Goal: Information Seeking & Learning: Find specific fact

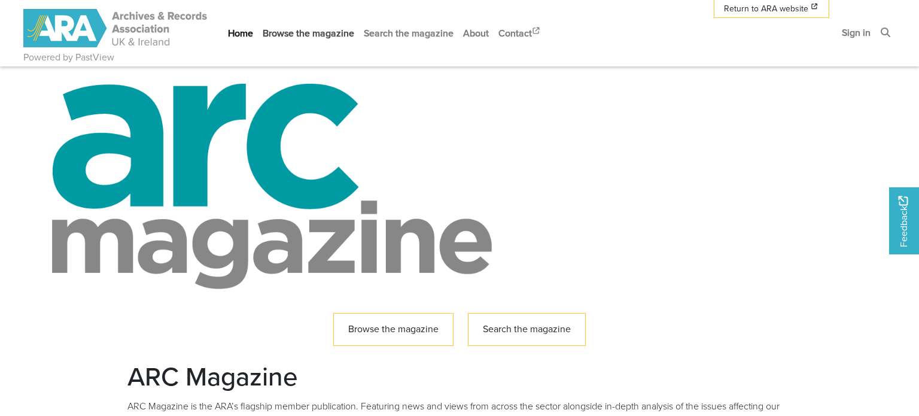
click at [312, 42] on link "Browse the magazine" at bounding box center [308, 33] width 101 height 32
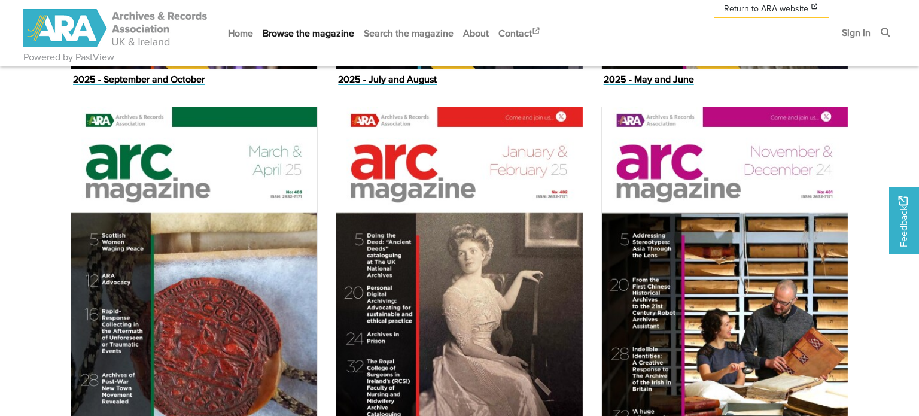
scroll to position [946, 0]
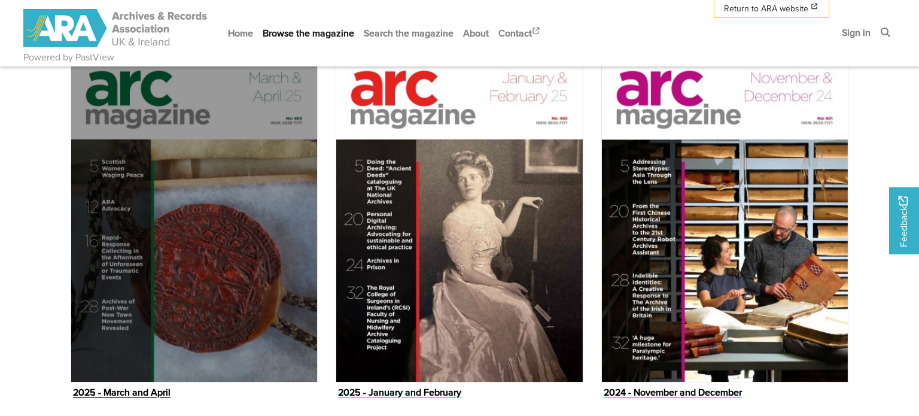
click at [135, 269] on img "Issue" at bounding box center [194, 207] width 247 height 349
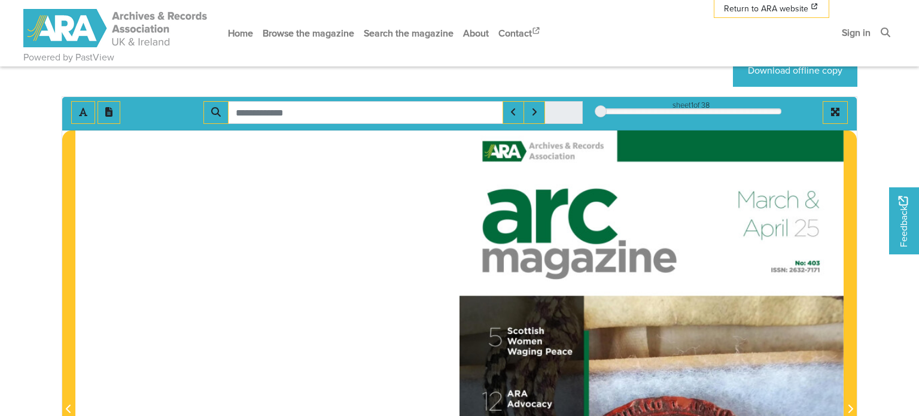
scroll to position [123, 0]
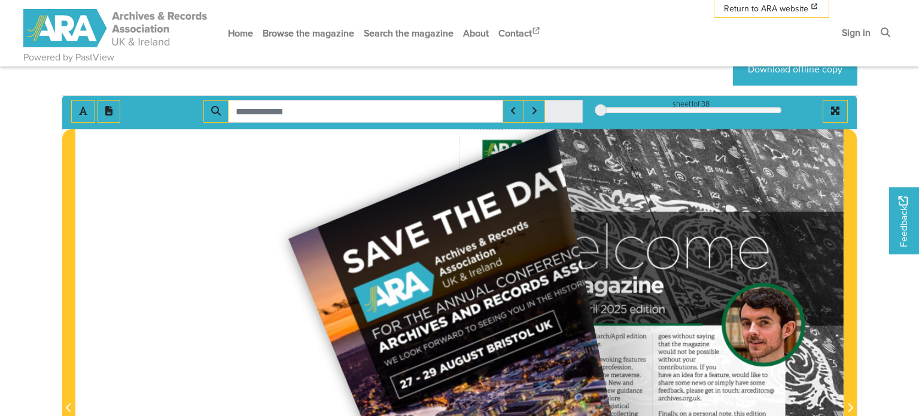
drag, startPoint x: 833, startPoint y: 146, endPoint x: 337, endPoint y: 240, distance: 505.3
click at [279, 237] on div at bounding box center [459, 401] width 768 height 544
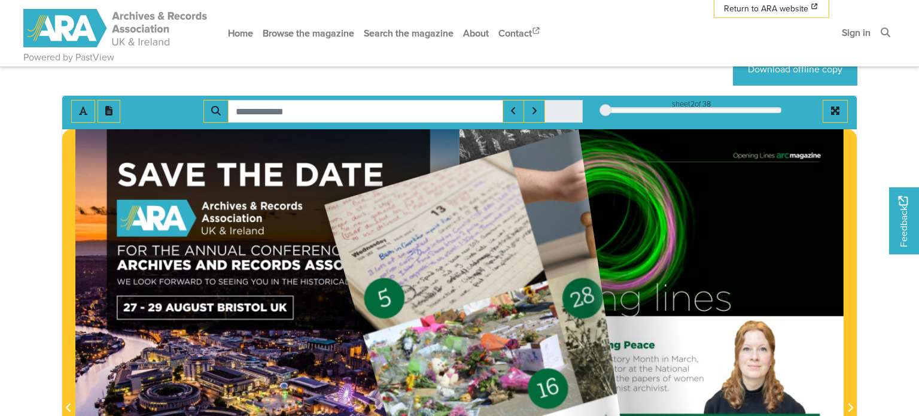
drag, startPoint x: 803, startPoint y: 154, endPoint x: 324, endPoint y: 204, distance: 481.6
click at [324, 204] on div at bounding box center [459, 401] width 768 height 544
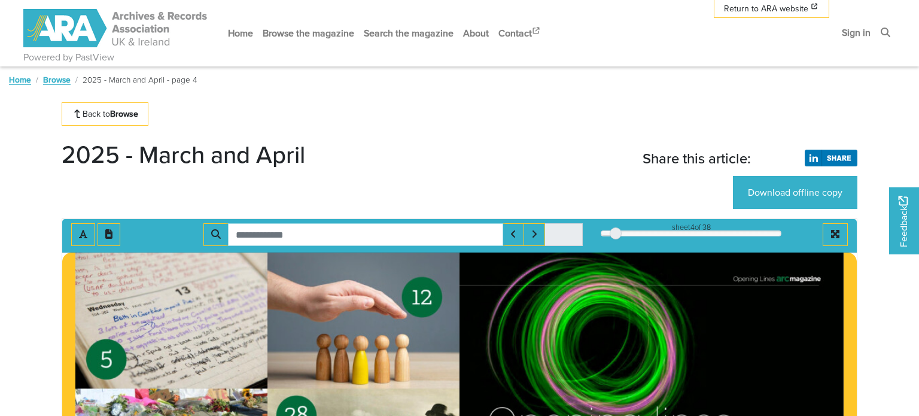
click at [272, 234] on input "Search for" at bounding box center [365, 234] width 275 height 23
type input "******"
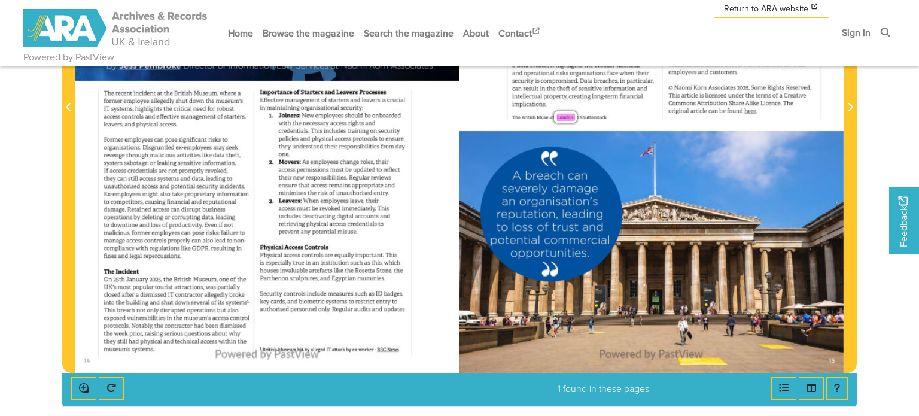
scroll to position [425, 0]
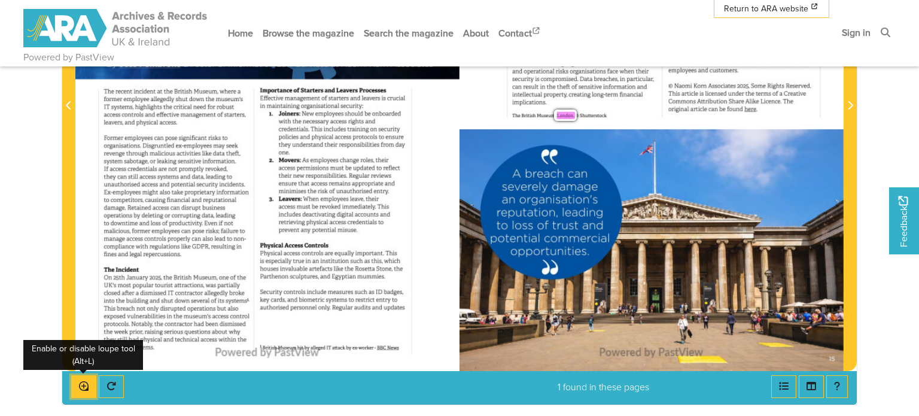
click at [77, 385] on button "Enable or disable loupe tool (Alt+L)" at bounding box center [83, 386] width 25 height 23
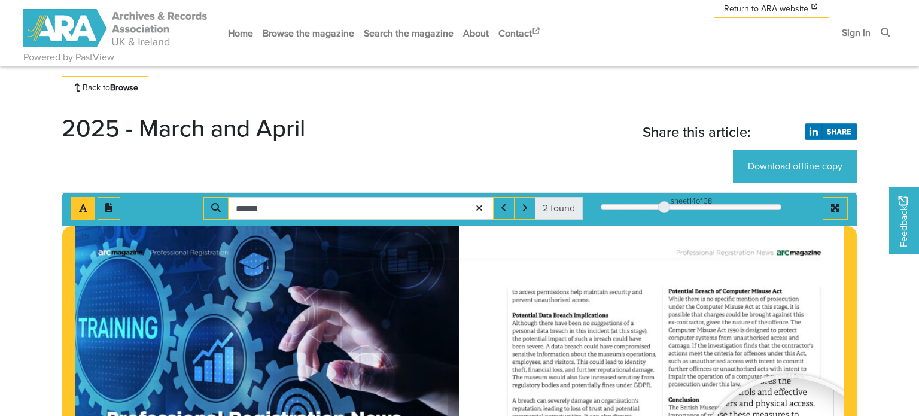
scroll to position [0, 0]
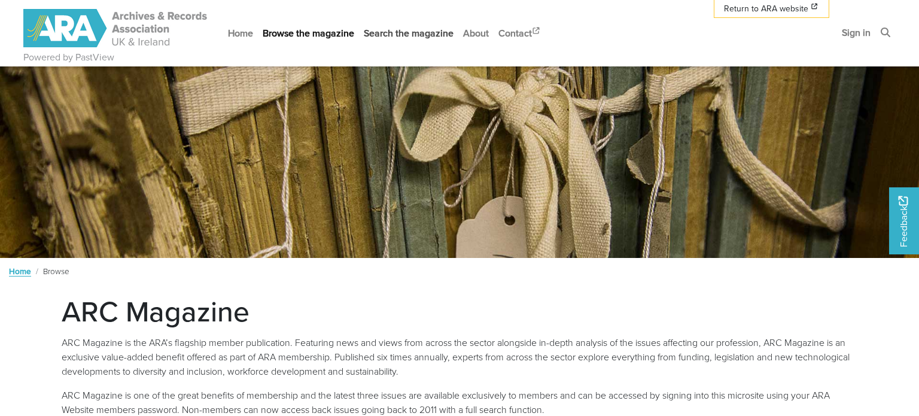
click at [371, 35] on link "Search the magazine" at bounding box center [408, 33] width 99 height 32
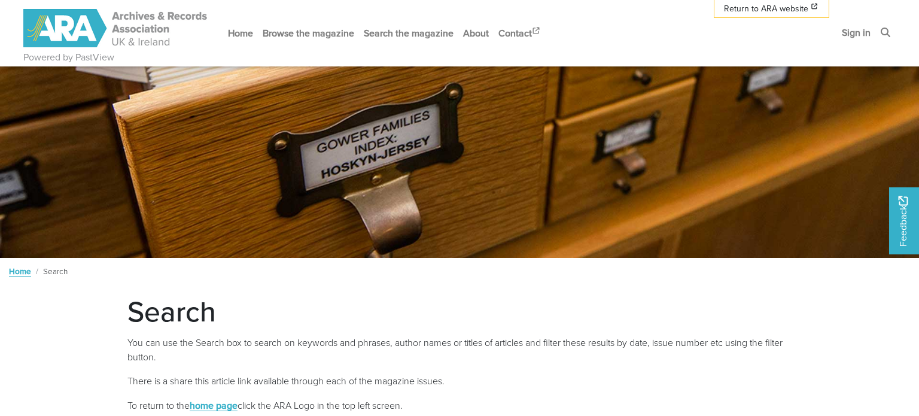
scroll to position [288, 0]
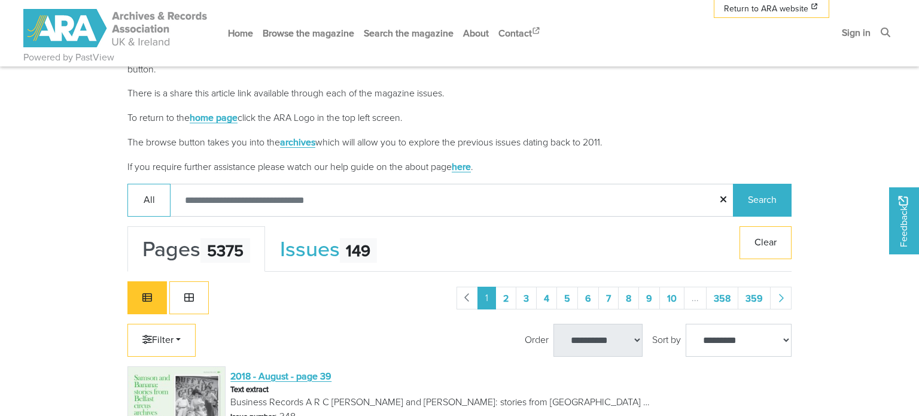
click at [261, 189] on input "Search:" at bounding box center [452, 200] width 564 height 33
type input "******"
click at [733, 184] on button "Search" at bounding box center [762, 200] width 59 height 33
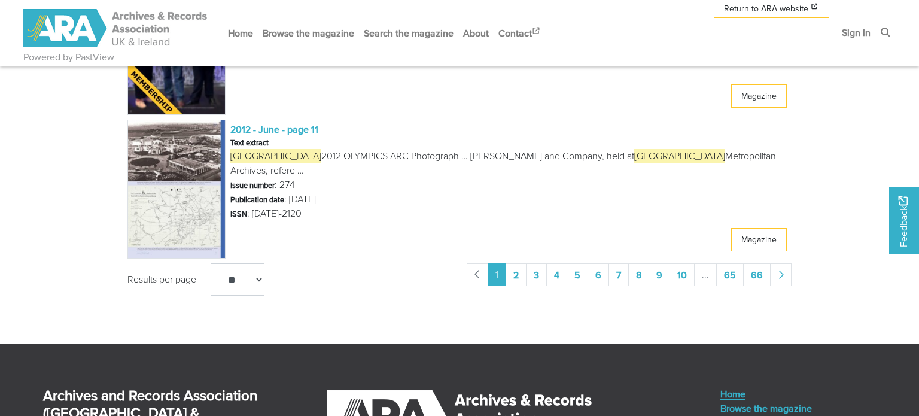
scroll to position [2438, 0]
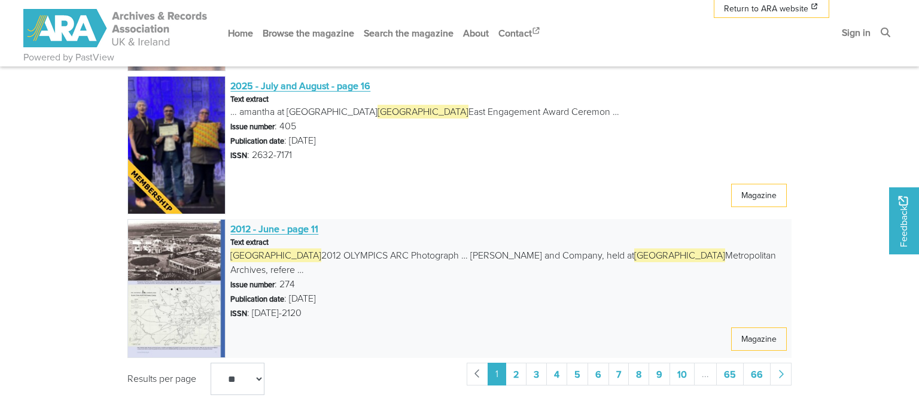
click at [175, 287] on img at bounding box center [176, 288] width 98 height 138
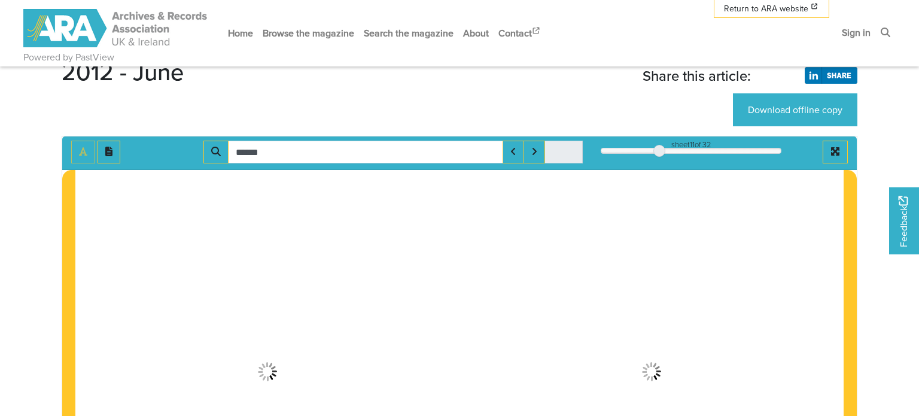
scroll to position [95, 0]
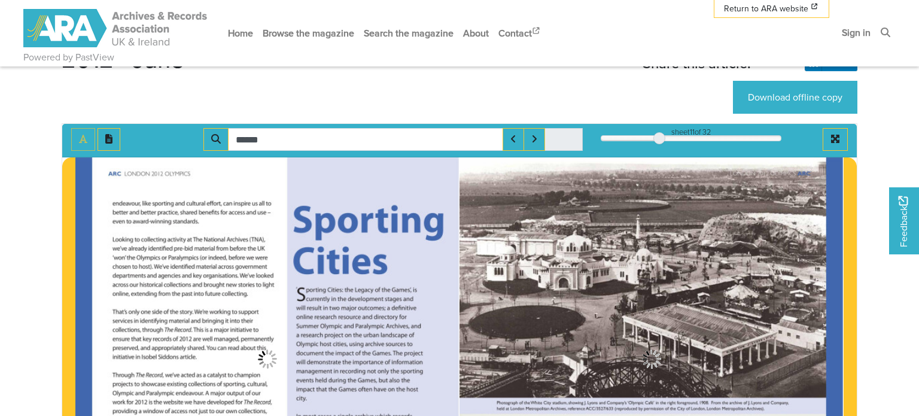
click at [691, 127] on span "11" at bounding box center [692, 131] width 5 height 11
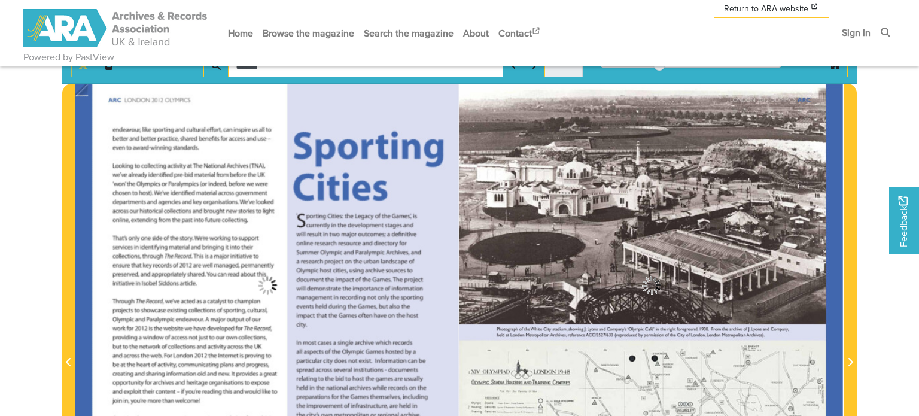
scroll to position [279, 0]
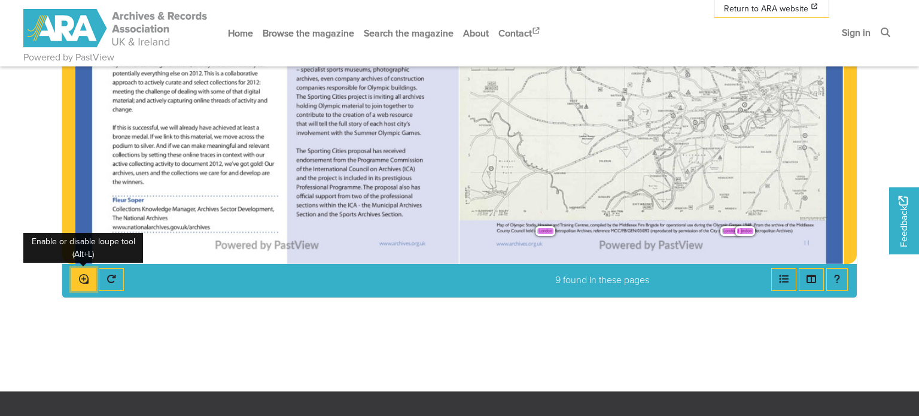
click at [79, 282] on icon "Enable or disable loupe tool (Alt+L)" at bounding box center [84, 279] width 10 height 10
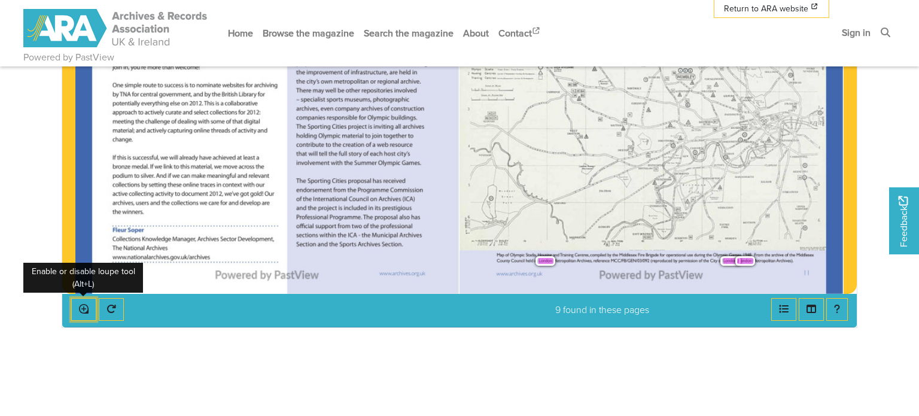
scroll to position [338, 0]
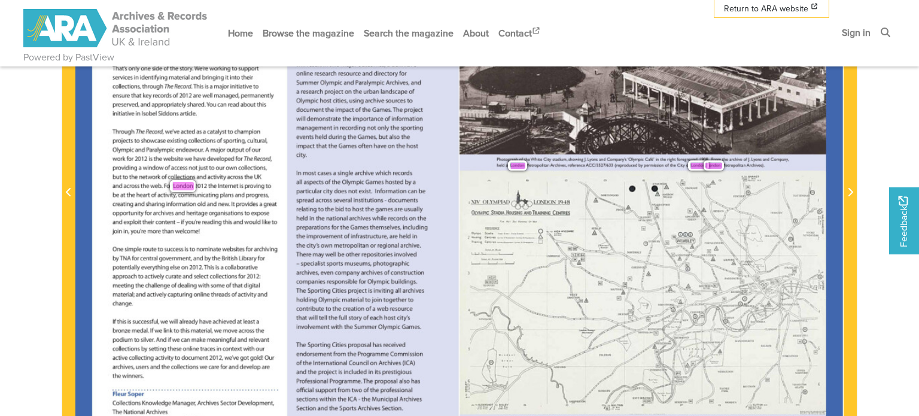
click at [386, 224] on span "themselves," at bounding box center [383, 226] width 27 height 8
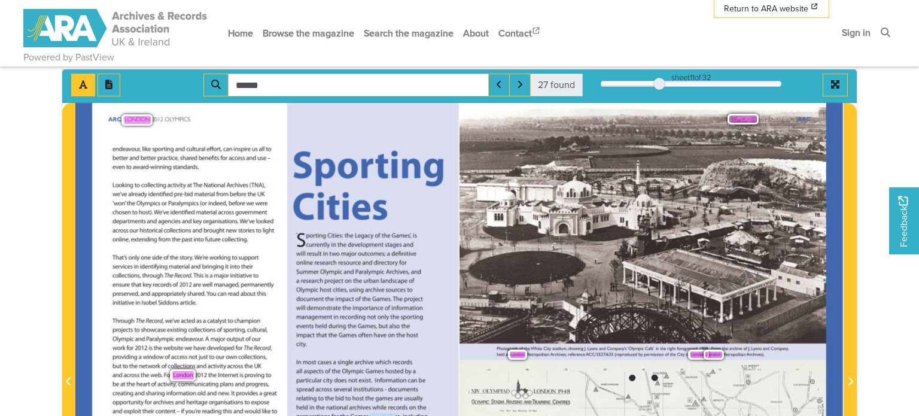
scroll to position [140, 0]
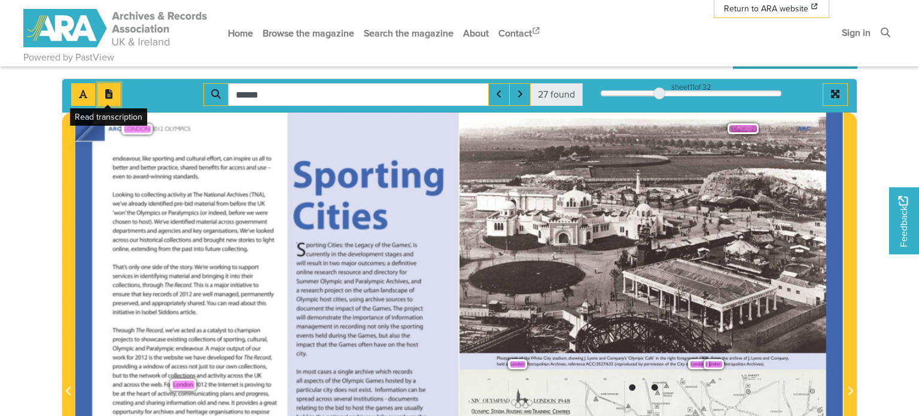
click at [108, 93] on icon "Open transcription window" at bounding box center [108, 94] width 7 height 10
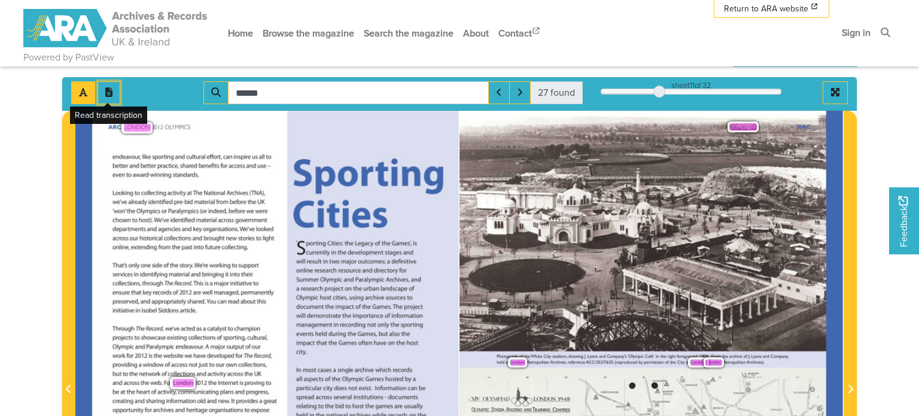
scroll to position [152, 0]
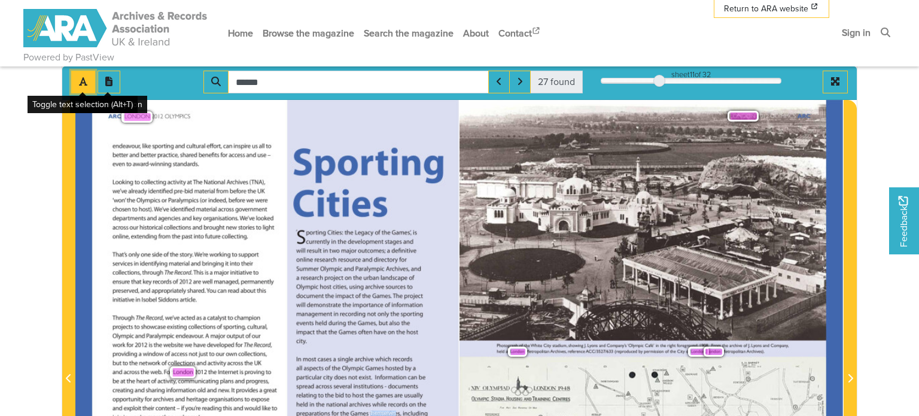
click at [84, 78] on icon "Toggle text selection (Alt+T)" at bounding box center [83, 81] width 8 height 8
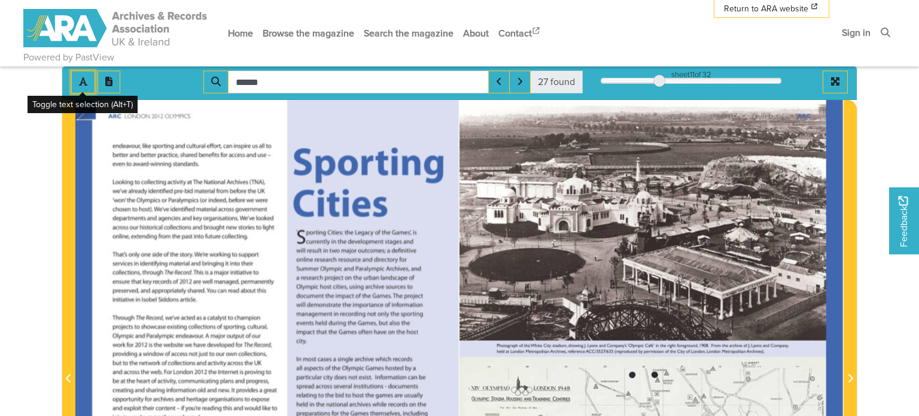
click at [227, 187] on img at bounding box center [267, 372] width 384 height 544
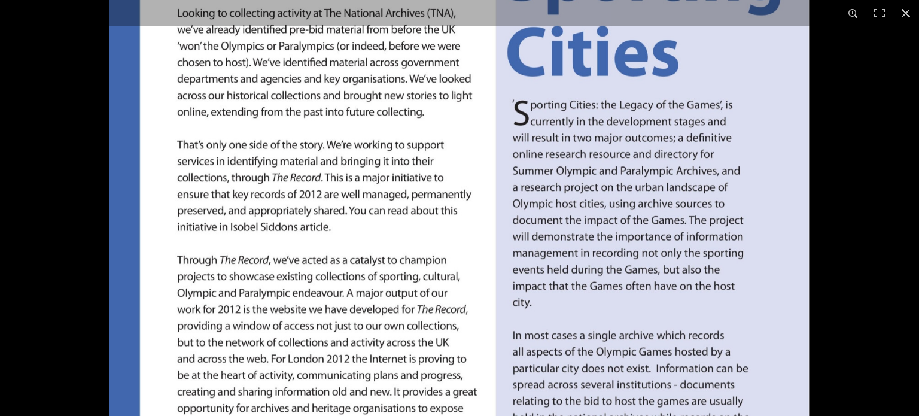
click at [464, 91] on img at bounding box center [458, 359] width 699 height 990
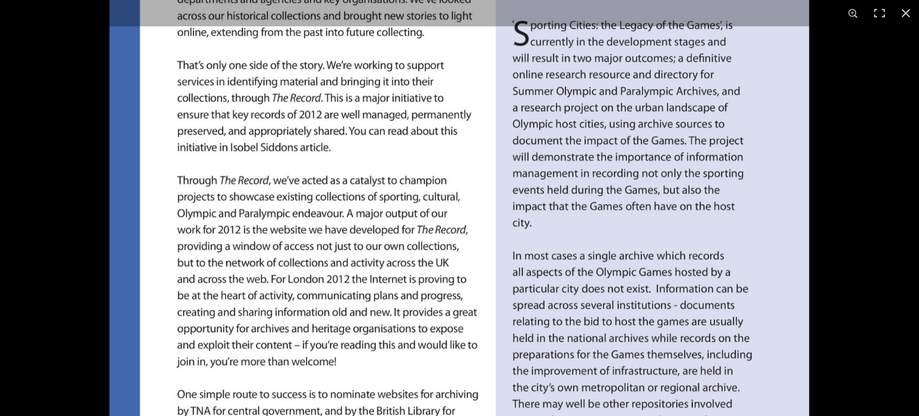
click at [471, 157] on img at bounding box center [458, 279] width 699 height 990
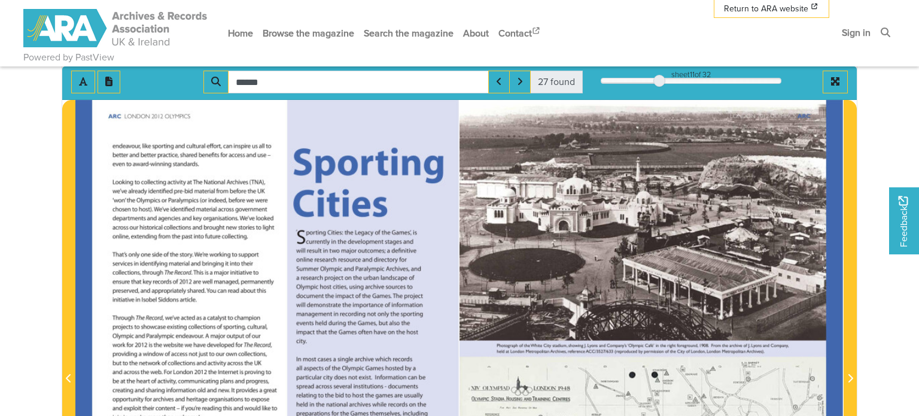
scroll to position [0, 0]
